Goal: Feedback & Contribution: Submit feedback/report problem

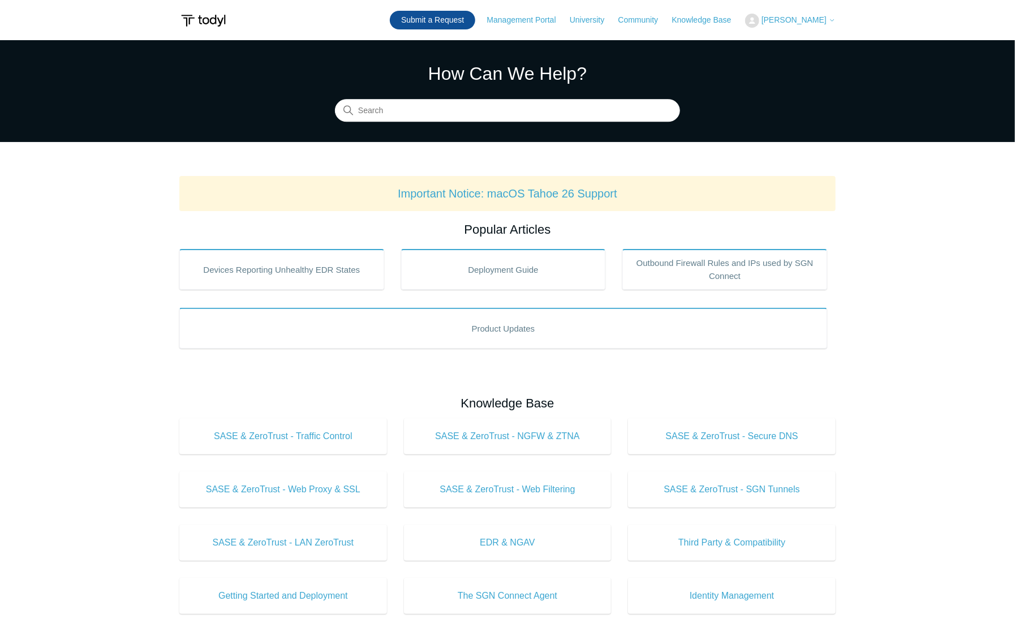
click at [440, 21] on link "Submit a Request" at bounding box center [432, 20] width 85 height 19
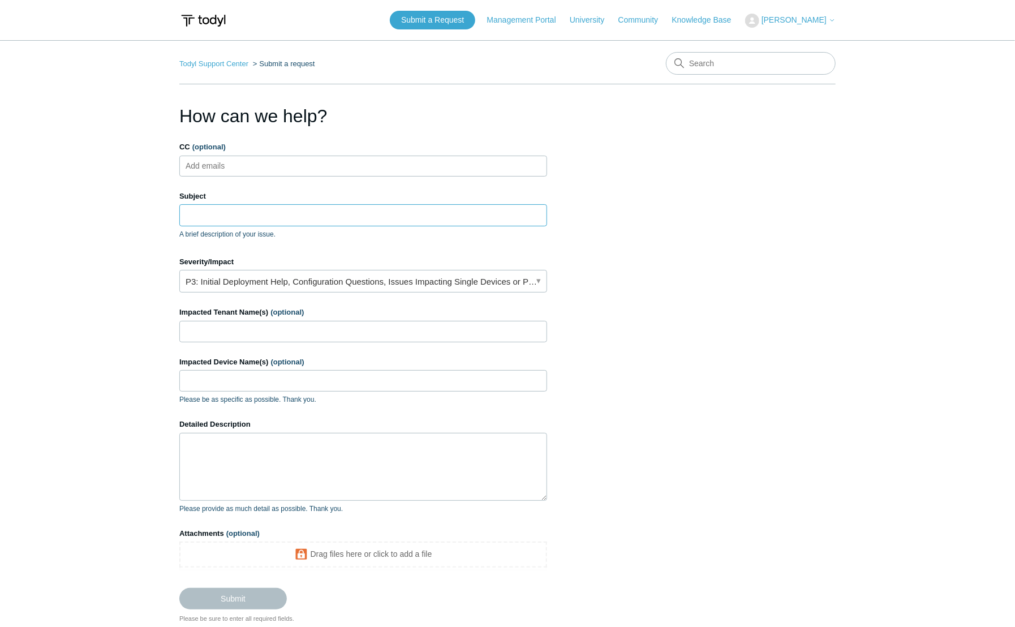
click at [222, 215] on input "Subject" at bounding box center [363, 214] width 368 height 21
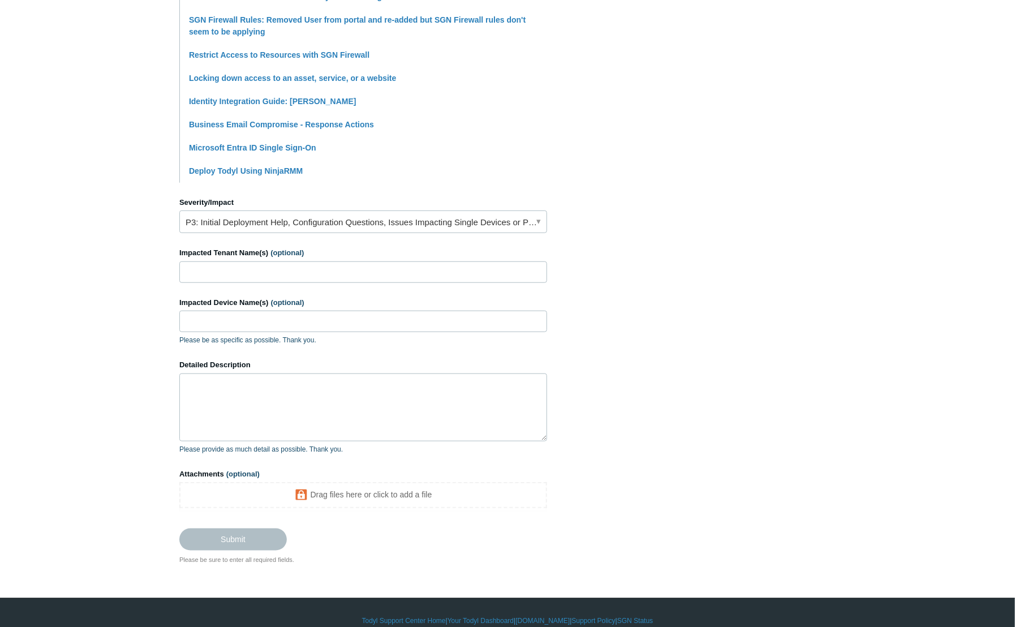
scroll to position [351, 0]
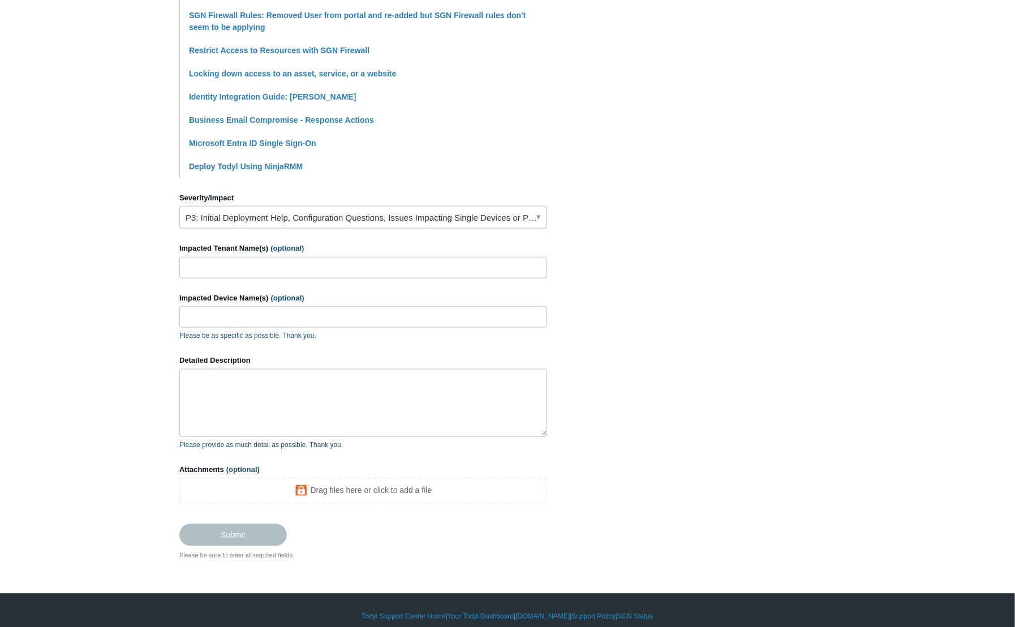
type input "MFA not functional"
click at [301, 216] on link "P3: Initial Deployment Help, Configuration Questions, Issues Impacting Single D…" at bounding box center [363, 217] width 368 height 23
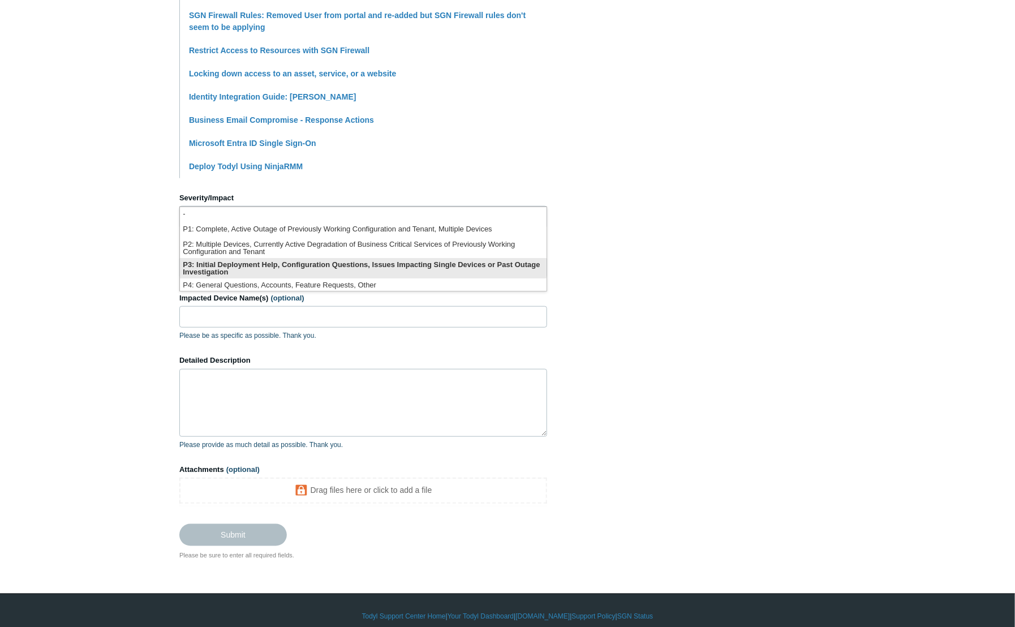
click at [242, 265] on li "P3: Initial Deployment Help, Configuration Questions, Issues Impacting Single D…" at bounding box center [363, 268] width 366 height 20
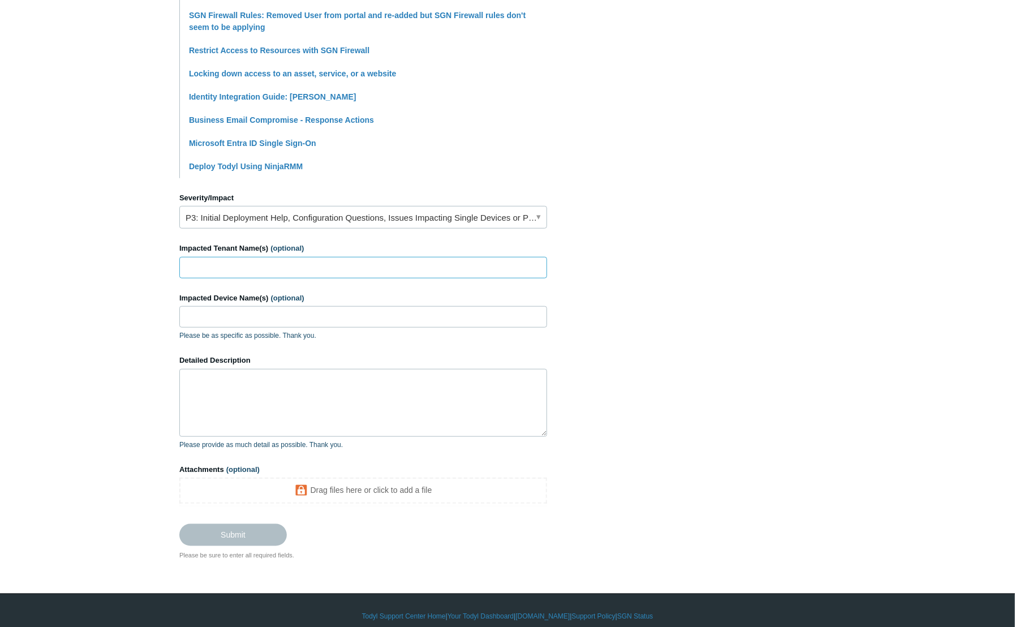
click at [235, 265] on input "Impacted Tenant Name(s) (optional)" at bounding box center [363, 267] width 368 height 21
click at [191, 315] on input "Impacted Device Name(s) (optional)" at bounding box center [363, 316] width 368 height 21
click at [204, 382] on textarea "Detailed Description" at bounding box center [363, 403] width 368 height 68
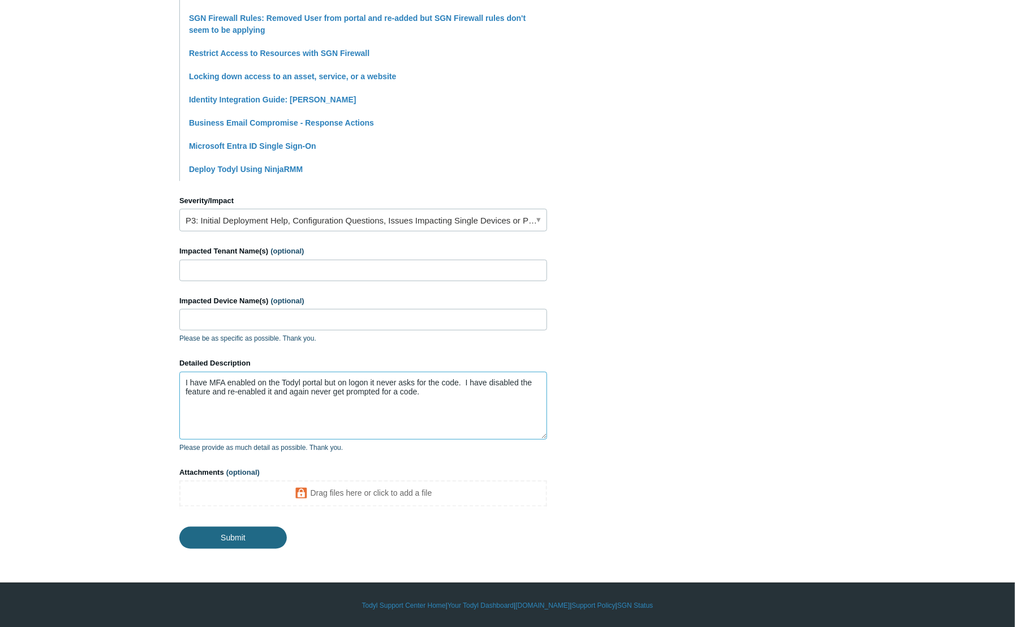
type textarea "I have MFA enabled on the Todyl portal but on logon it never asks for the code.…"
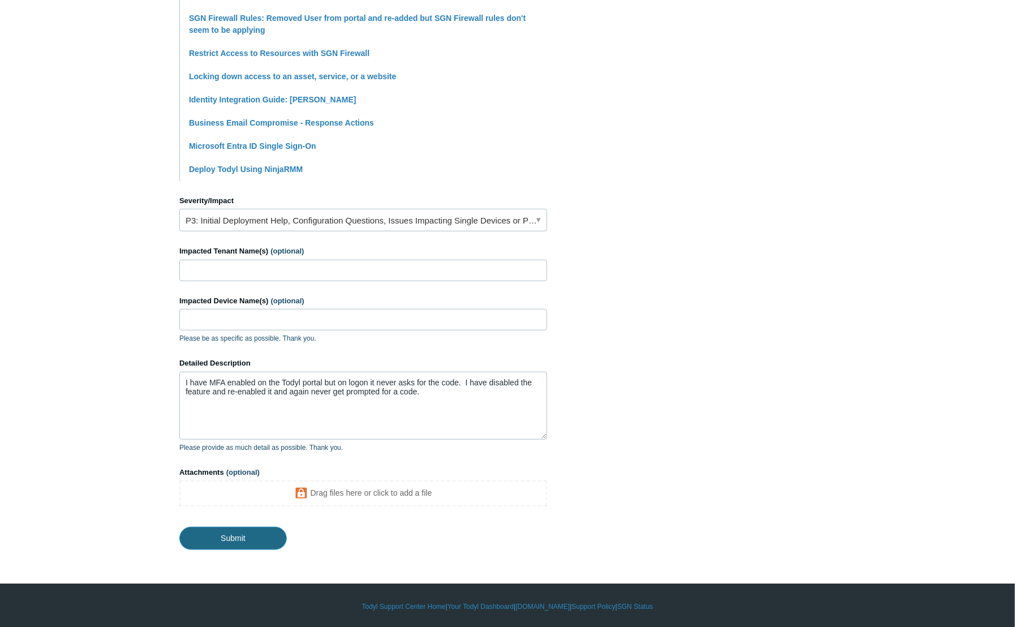
click at [225, 537] on input "Submit" at bounding box center [232, 537] width 107 height 23
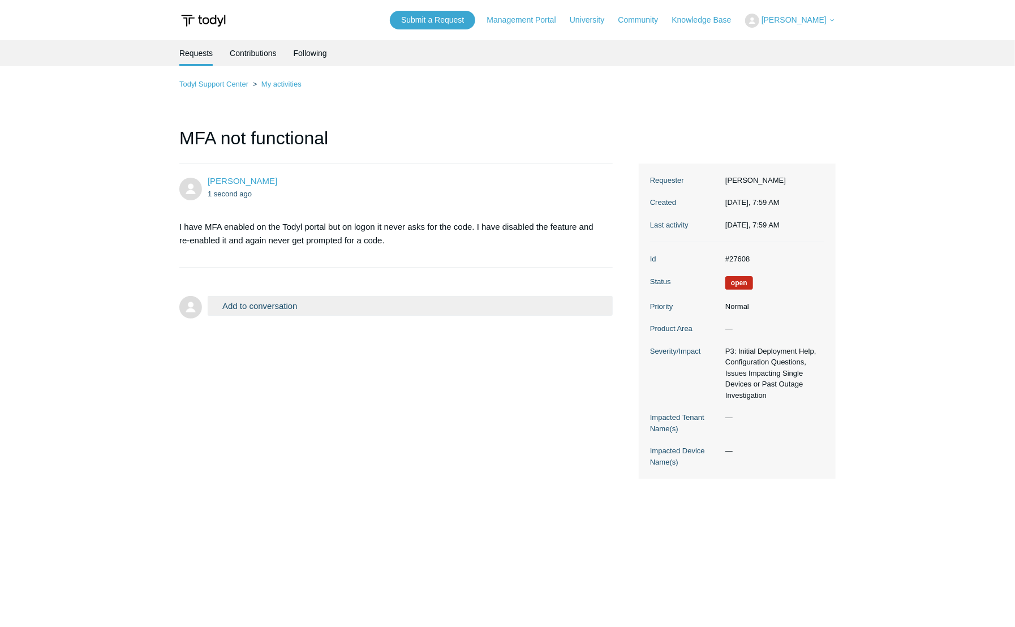
click at [275, 308] on button "Add to conversation" at bounding box center [410, 306] width 405 height 20
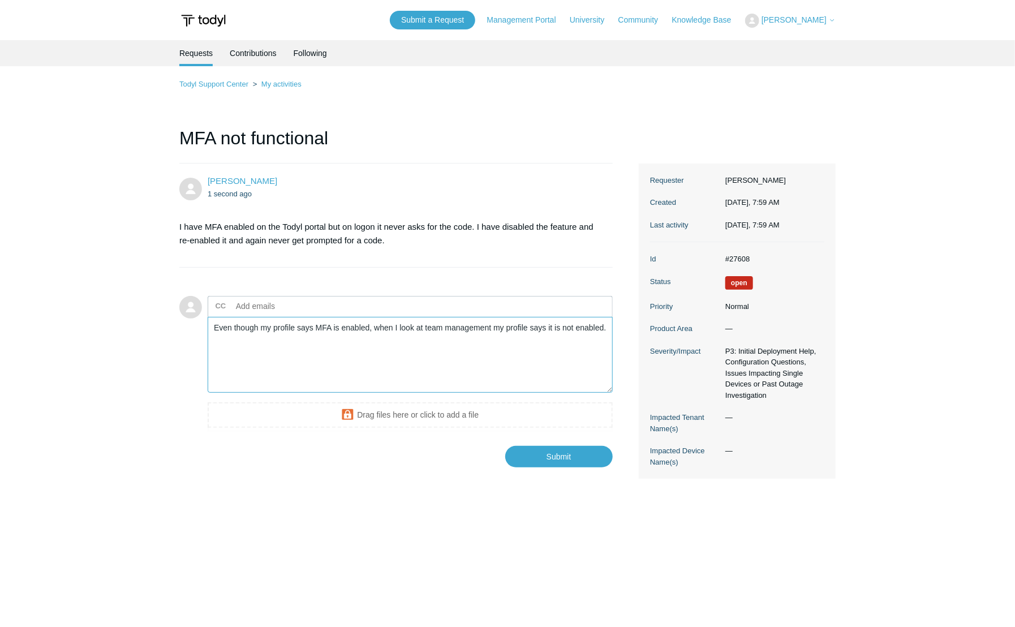
click at [297, 329] on textarea "Even though my profile says MFA is enabled, when I look at team management my p…" at bounding box center [410, 355] width 405 height 76
click at [355, 329] on textarea "Even though my profile (top right corner | security settings) says MFA is enabl…" at bounding box center [410, 355] width 405 height 76
type textarea "Even though my profile (top right corner profile name | security settings) says…"
click at [559, 460] on input "Submit" at bounding box center [558, 457] width 107 height 23
